Goal: Find contact information: Find contact information

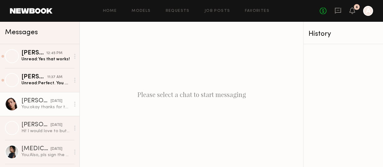
scroll to position [77, 0]
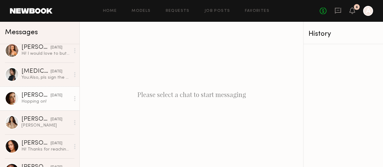
click at [35, 106] on link "[PERSON_NAME] [DATE] Hopping on!" at bounding box center [39, 98] width 79 height 24
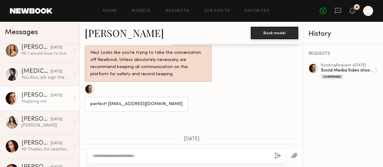
scroll to position [383, 0]
drag, startPoint x: 163, startPoint y: 117, endPoint x: 106, endPoint y: 118, distance: 56.5
click at [106, 111] on div "perfect! [EMAIL_ADDRESS][DOMAIN_NAME]" at bounding box center [136, 103] width 103 height 15
copy div "[EMAIL_ADDRESS][DOMAIN_NAME]"
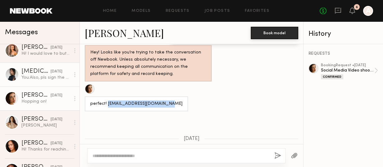
click at [53, 72] on div "[DATE]" at bounding box center [57, 72] width 12 height 6
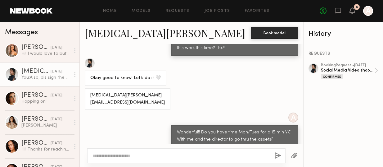
scroll to position [84, 0]
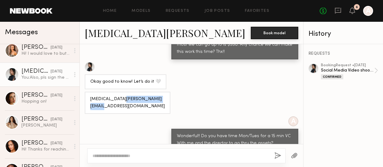
drag, startPoint x: 140, startPoint y: 107, endPoint x: 89, endPoint y: 109, distance: 50.9
click at [89, 109] on div "[MEDICAL_DATA][PERSON_NAME] [EMAIL_ADDRESS][DOMAIN_NAME]" at bounding box center [128, 103] width 86 height 22
copy div "[EMAIL_ADDRESS][DOMAIN_NAME]"
